Goal: Information Seeking & Learning: Learn about a topic

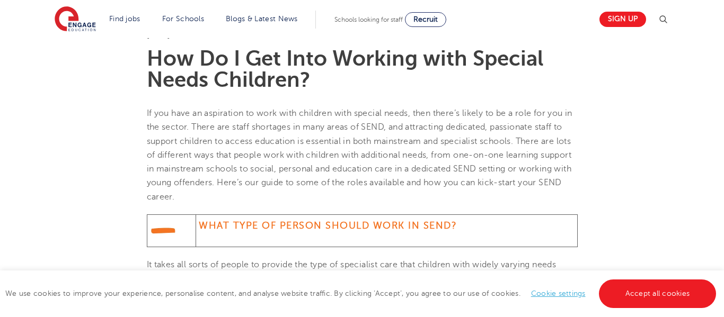
scroll to position [296, 0]
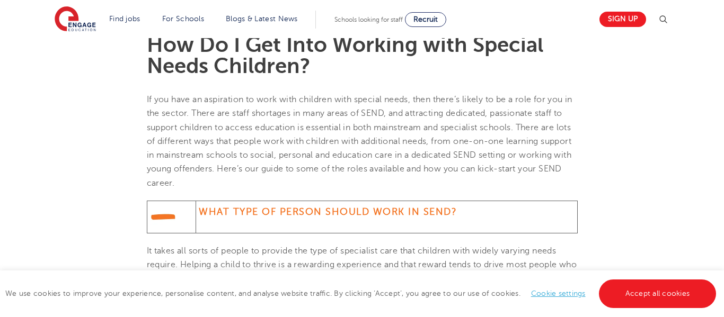
click at [263, 131] on span "If you have an aspiration to work with children with special needs, then there’…" at bounding box center [359, 141] width 425 height 93
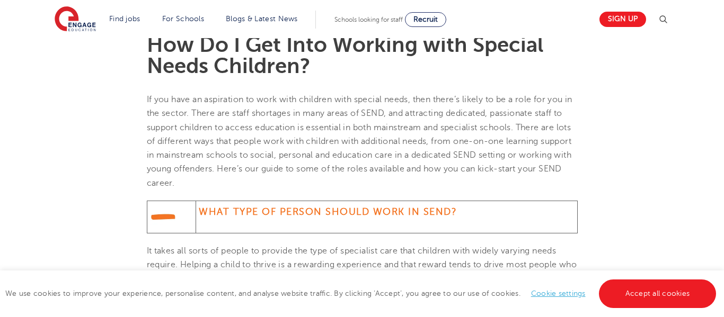
click at [263, 131] on span "If you have an aspiration to work with children with special needs, then there’…" at bounding box center [359, 141] width 425 height 93
click at [222, 149] on p "If you have an aspiration to work with children with special needs, then there’…" at bounding box center [362, 141] width 431 height 97
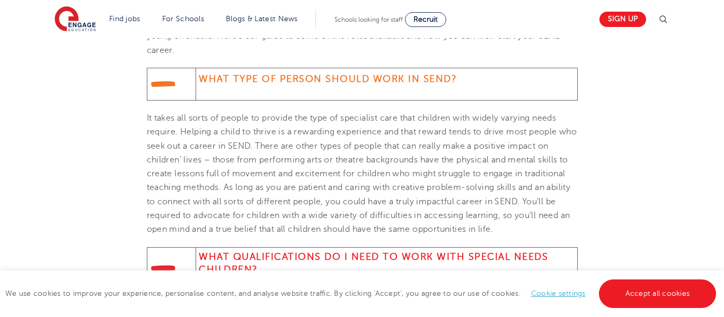
scroll to position [432, 0]
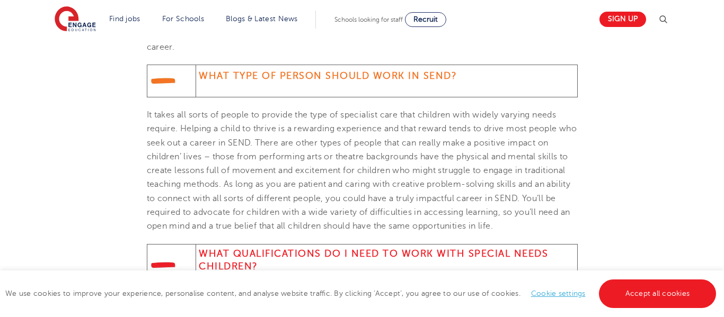
click at [282, 115] on span "It takes all sorts of people to provide the type of specialist care that childr…" at bounding box center [362, 170] width 430 height 121
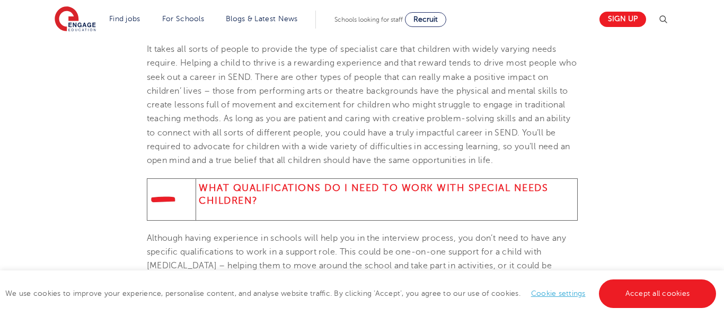
scroll to position [499, 0]
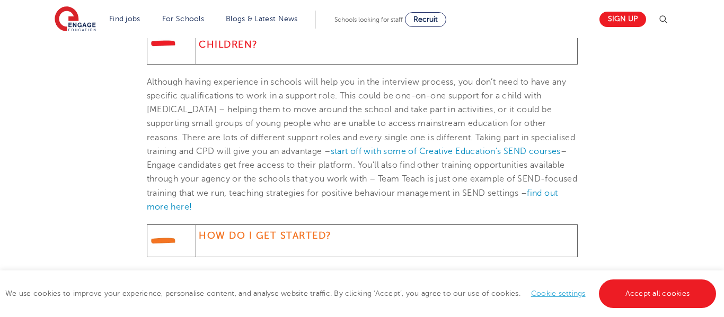
scroll to position [655, 0]
click at [252, 104] on p "Although having experience in schools will help you in the interview process, y…" at bounding box center [362, 144] width 431 height 139
click at [123, 151] on section "10th August 2021 How Do I Get Into Working with Special Needs Children? If you …" at bounding box center [362, 264] width 642 height 1252
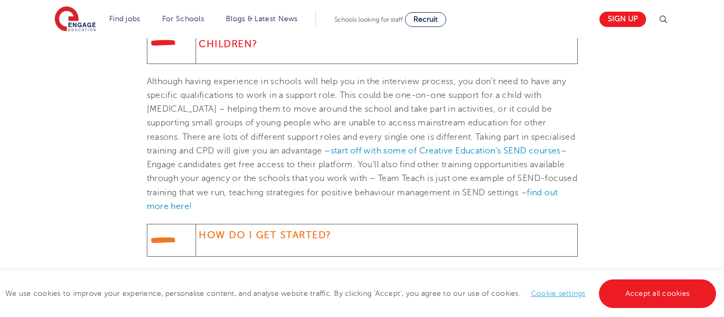
click at [393, 178] on p "Although having experience in schools will help you in the interview process, y…" at bounding box center [362, 144] width 431 height 139
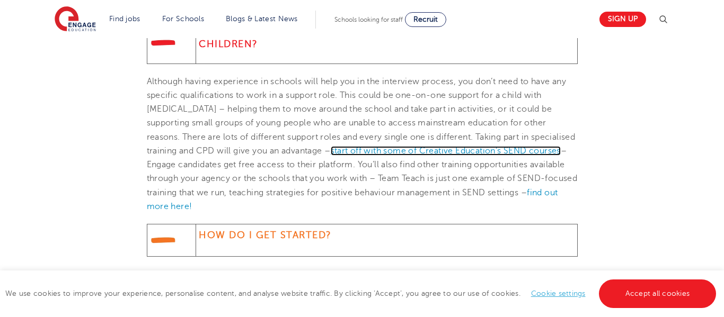
click at [354, 148] on link "start off with some of Creative Education’s SEND courses" at bounding box center [446, 151] width 230 height 10
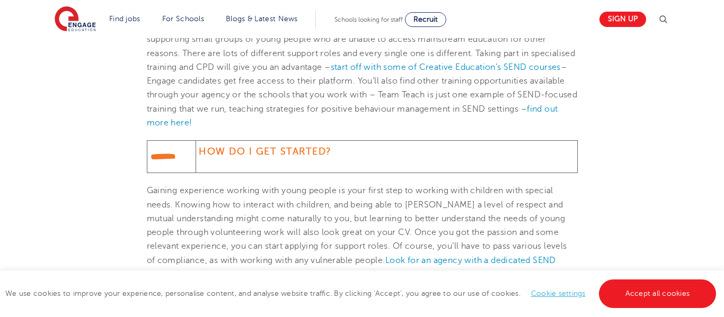
scroll to position [776, 0]
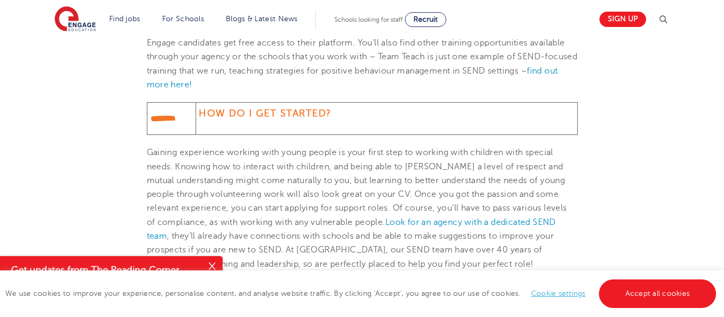
click at [222, 192] on p "Gaining experience working with young people is your first step to working with…" at bounding box center [362, 209] width 431 height 126
click at [271, 227] on p "Gaining experience working with young people is your first step to working with…" at bounding box center [362, 209] width 431 height 126
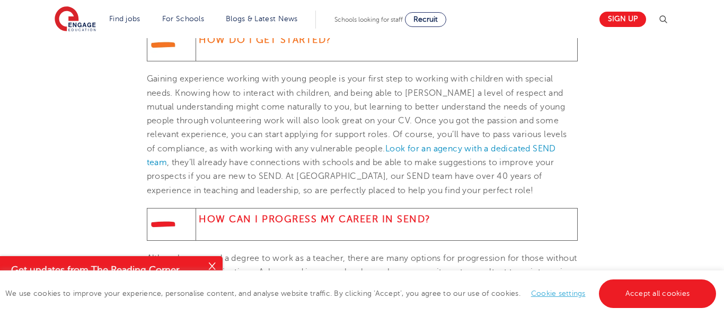
scroll to position [852, 0]
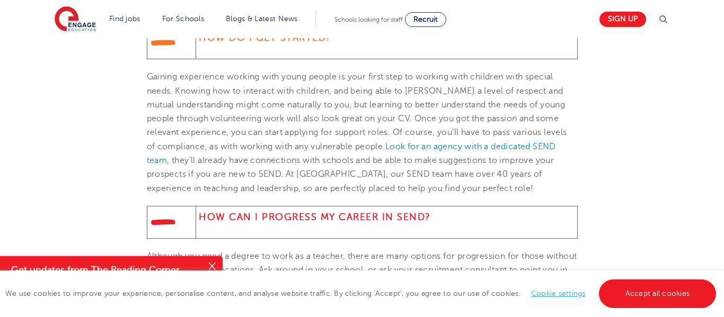
click at [337, 181] on p "Gaining experience working with young people is your first step to working with…" at bounding box center [362, 133] width 431 height 126
click at [303, 180] on p "Gaining experience working with young people is your first step to working with…" at bounding box center [362, 133] width 431 height 126
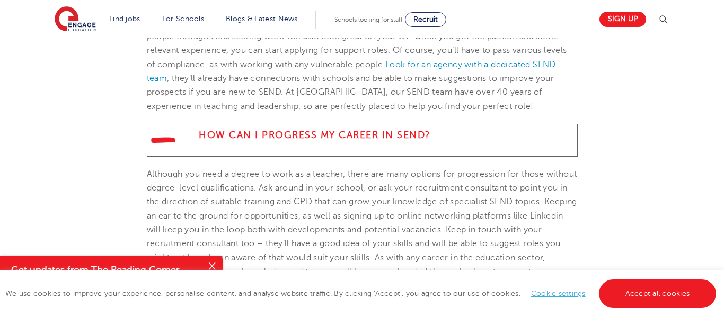
scroll to position [941, 0]
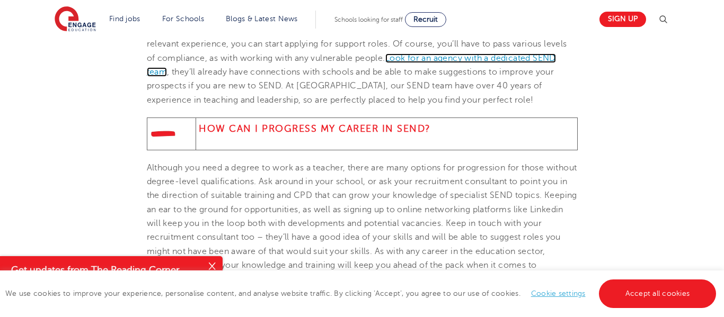
click at [152, 75] on link "Look for an agency with a dedicated SEND team" at bounding box center [351, 64] width 409 height 23
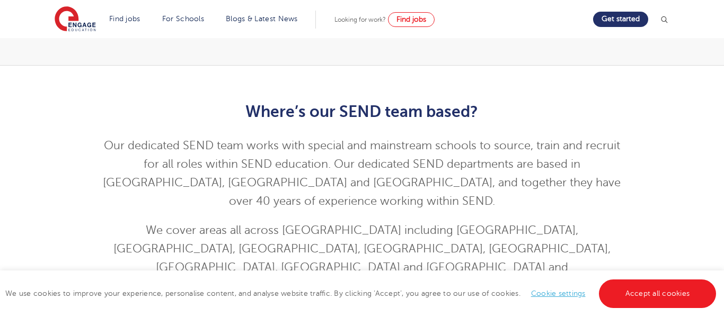
scroll to position [221, 0]
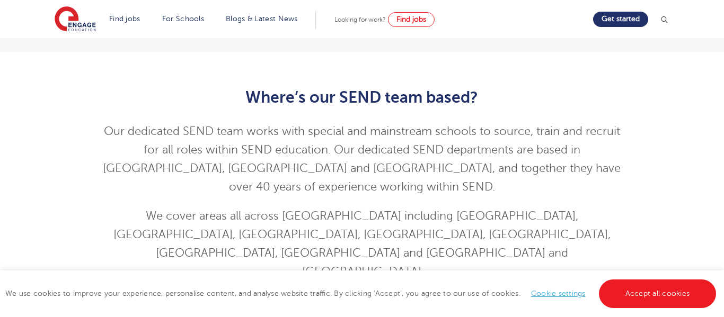
click at [264, 130] on p "Our dedicated SEND team works with special and mainstream schools to source, tr…" at bounding box center [362, 159] width 520 height 74
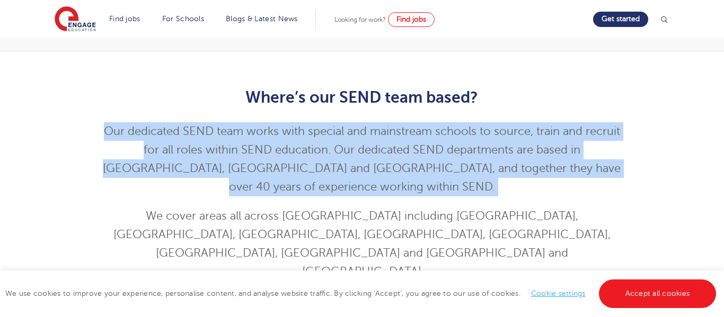
click at [262, 152] on p "Our dedicated SEND team works with special and mainstream schools to source, tr…" at bounding box center [362, 159] width 520 height 74
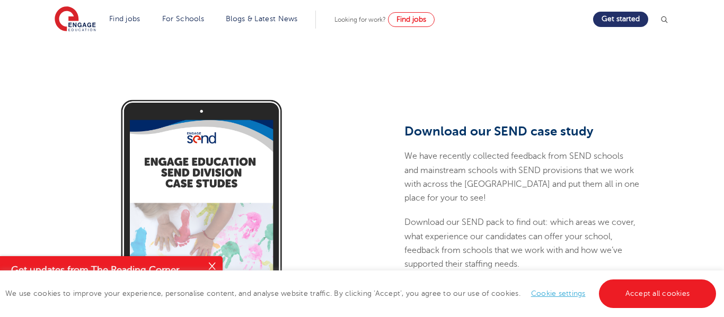
scroll to position [1003, 0]
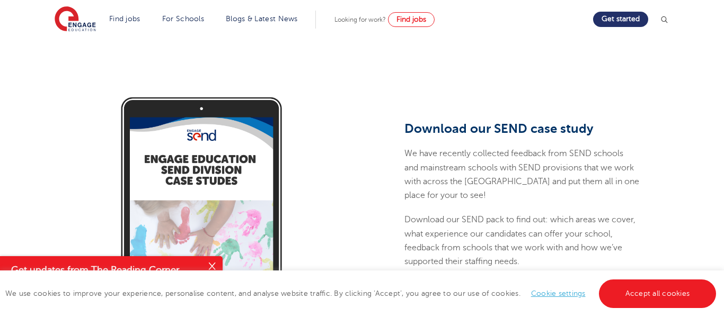
click at [507, 147] on p "We have recently collected feedback from SEND schools and mainstream schools wi…" at bounding box center [522, 175] width 236 height 56
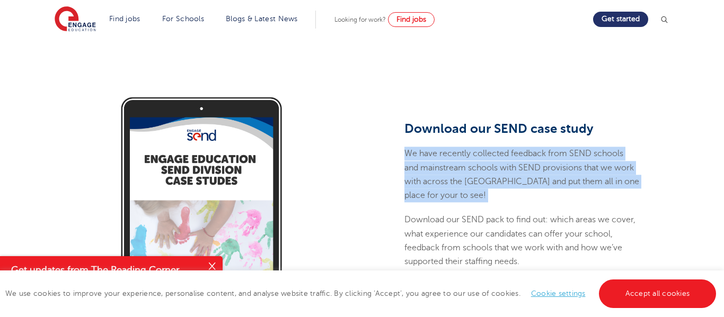
click at [509, 147] on p "We have recently collected feedback from SEND schools and mainstream schools wi…" at bounding box center [522, 175] width 236 height 56
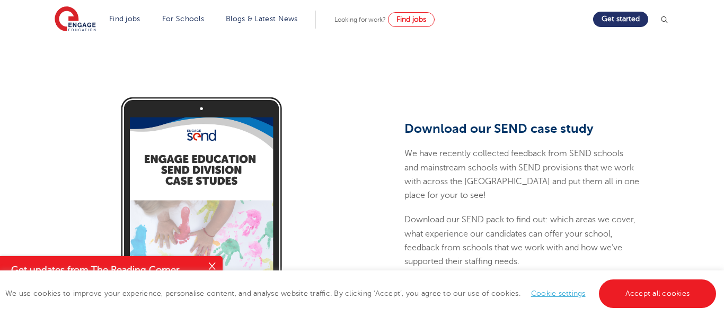
click at [461, 280] on link "Download the Case study pack here" at bounding box center [478, 290] width 149 height 20
